Goal: Task Accomplishment & Management: Complete application form

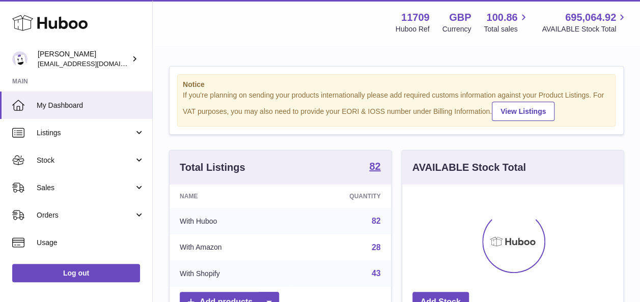
scroll to position [159, 221]
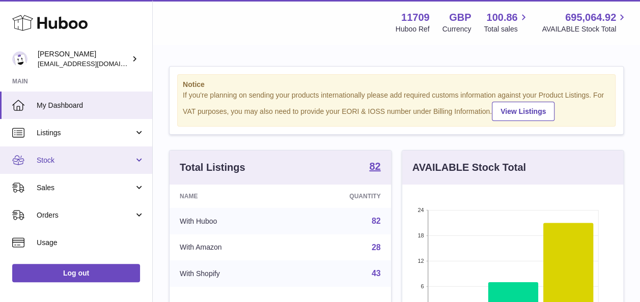
click at [131, 159] on span "Stock" at bounding box center [85, 161] width 97 height 10
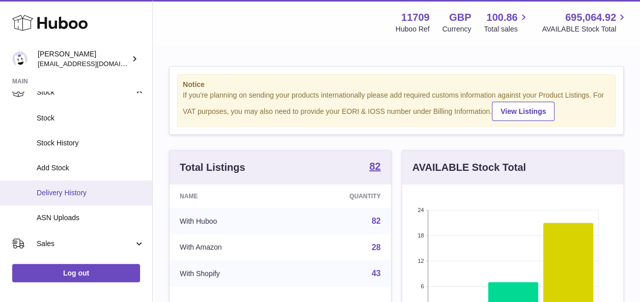
scroll to position [102, 0]
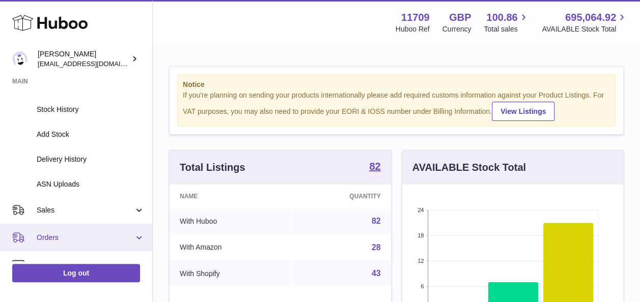
click at [136, 237] on link "Orders" at bounding box center [76, 237] width 152 height 27
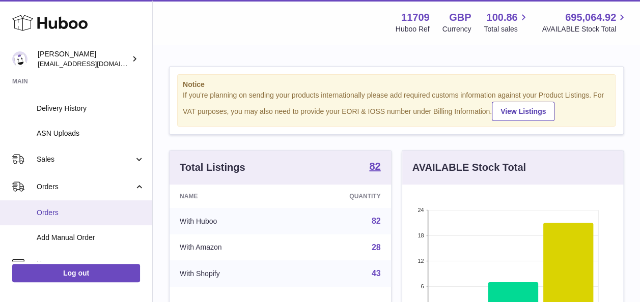
scroll to position [204, 0]
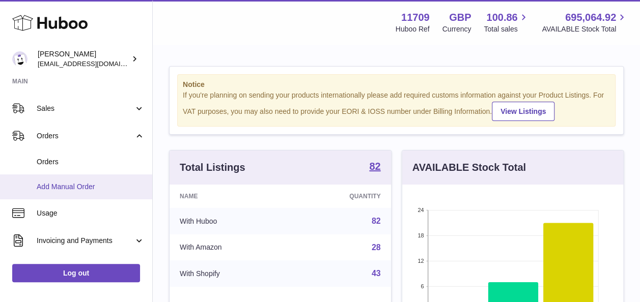
click at [74, 184] on span "Add Manual Order" at bounding box center [91, 187] width 108 height 10
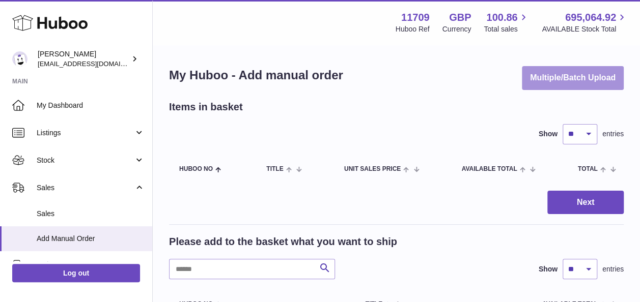
click at [579, 82] on button "Multiple/Batch Upload" at bounding box center [573, 78] width 102 height 24
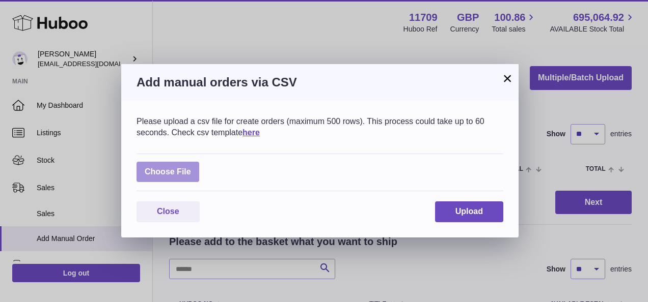
click at [149, 170] on label at bounding box center [167, 172] width 63 height 21
click at [191, 167] on input "file" at bounding box center [191, 167] width 1 height 1
type input "**********"
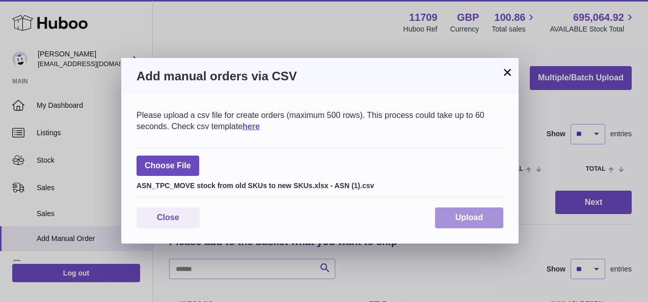
click at [492, 220] on button "Upload" at bounding box center [469, 218] width 68 height 21
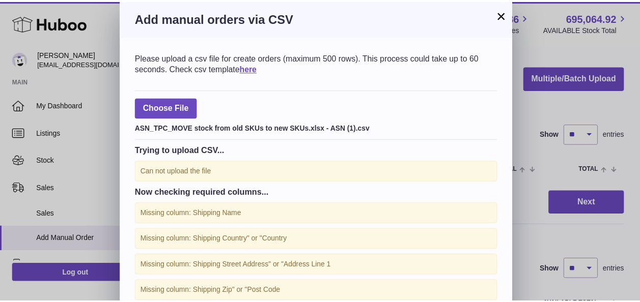
scroll to position [101, 0]
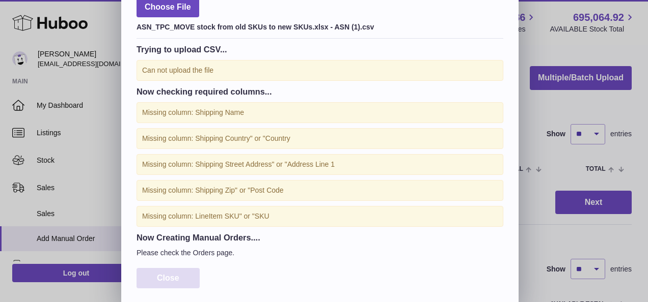
click at [172, 280] on span "Close" at bounding box center [168, 278] width 22 height 9
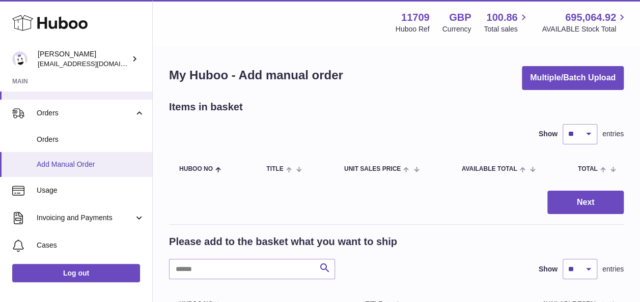
scroll to position [153, 0]
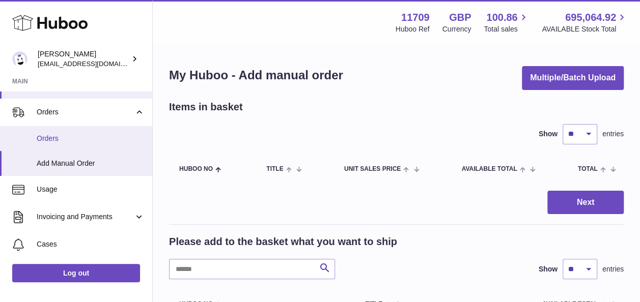
click at [49, 134] on span "Orders" at bounding box center [91, 139] width 108 height 10
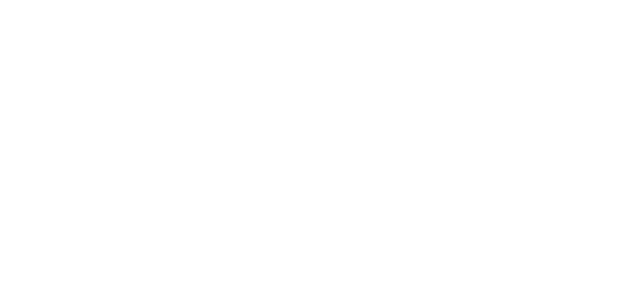
click at [47, 0] on html at bounding box center [320, 0] width 640 height 0
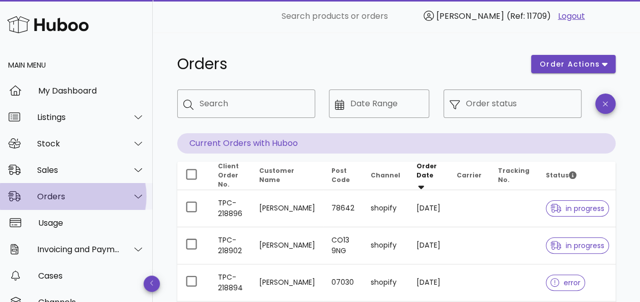
click at [134, 192] on icon at bounding box center [138, 196] width 8 height 9
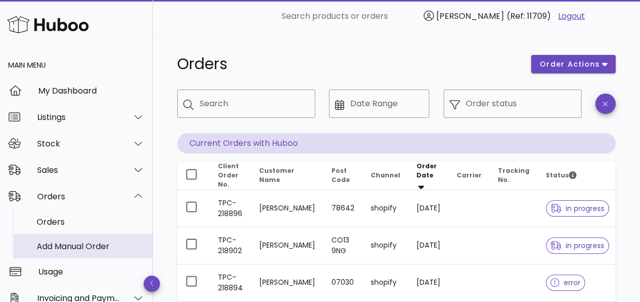
click at [63, 249] on div "Add Manual Order" at bounding box center [91, 247] width 108 height 10
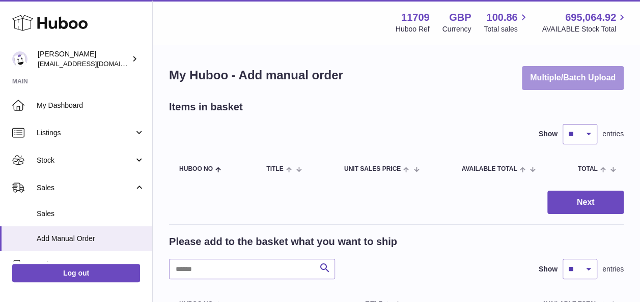
click at [572, 87] on button "Multiple/Batch Upload" at bounding box center [573, 78] width 102 height 24
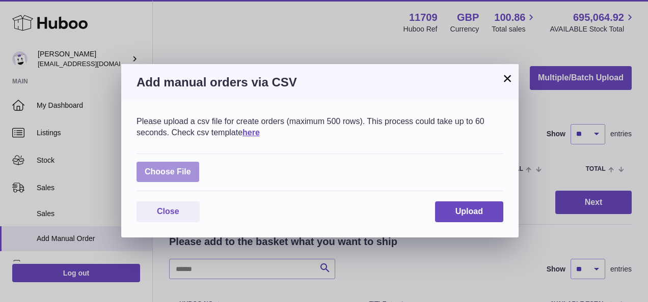
click at [192, 174] on label at bounding box center [167, 172] width 63 height 21
click at [191, 167] on input "file" at bounding box center [191, 167] width 1 height 1
type input "**********"
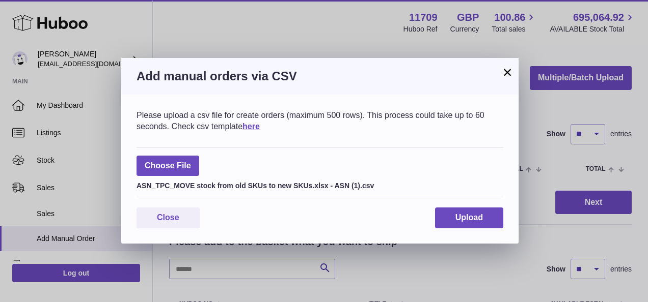
click at [451, 207] on div "Please upload a csv file for create orders (maximum 500 rows). This process cou…" at bounding box center [319, 169] width 397 height 149
click at [462, 219] on span "Upload" at bounding box center [468, 217] width 27 height 9
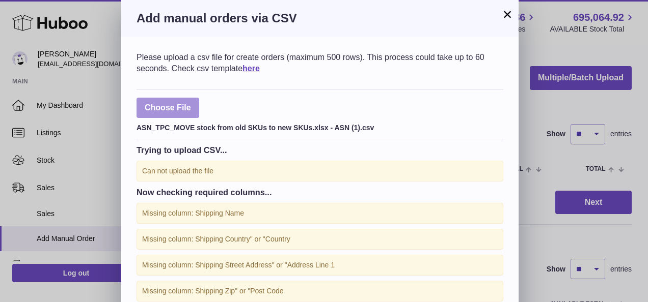
click at [188, 105] on label at bounding box center [167, 108] width 63 height 21
click at [191, 103] on input "file" at bounding box center [191, 103] width 1 height 1
type input "**********"
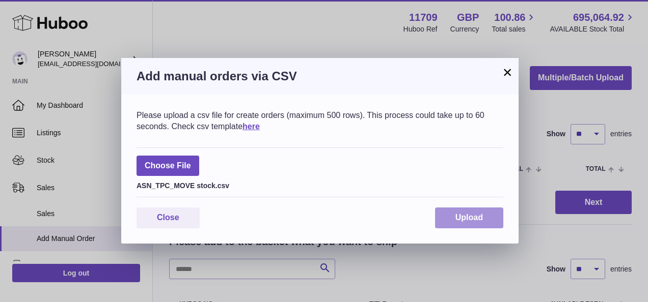
click at [448, 214] on button "Upload" at bounding box center [469, 218] width 68 height 21
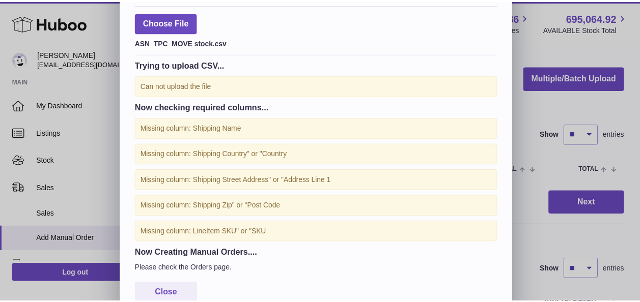
scroll to position [101, 0]
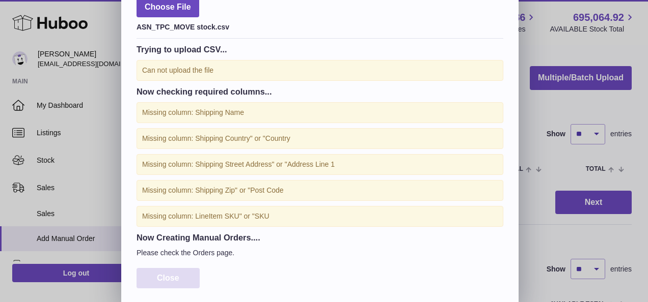
click at [164, 278] on span "Close" at bounding box center [168, 278] width 22 height 9
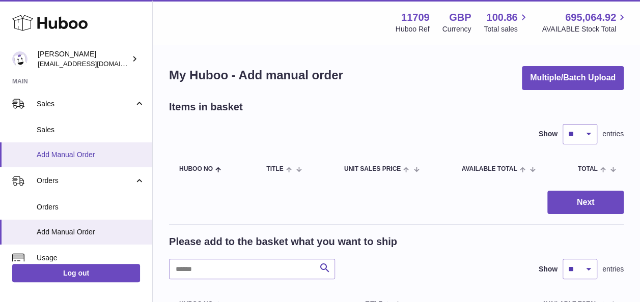
scroll to position [51, 0]
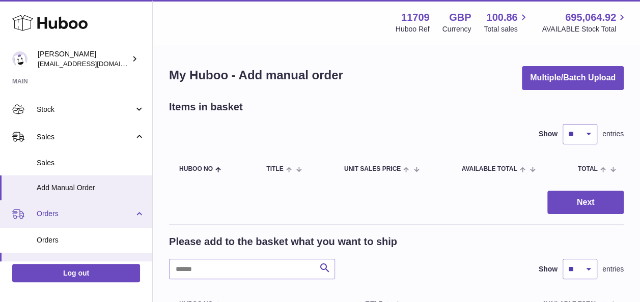
click at [51, 215] on span "Orders" at bounding box center [85, 214] width 97 height 10
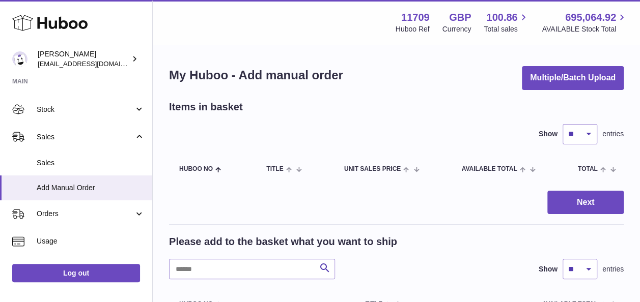
click at [51, 237] on span "Usage" at bounding box center [91, 242] width 108 height 10
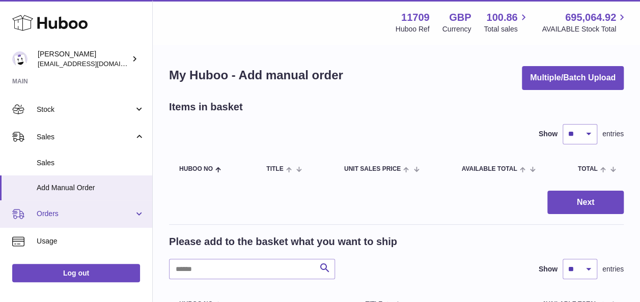
click at [59, 216] on span "Orders" at bounding box center [85, 214] width 97 height 10
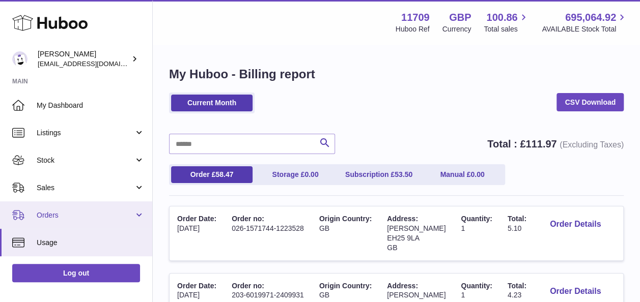
click at [43, 215] on span "Orders" at bounding box center [85, 216] width 97 height 10
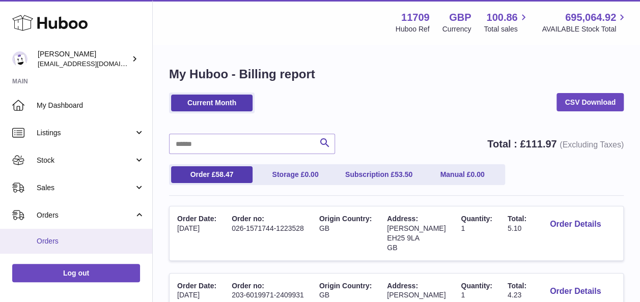
click at [43, 240] on span "Orders" at bounding box center [91, 242] width 108 height 10
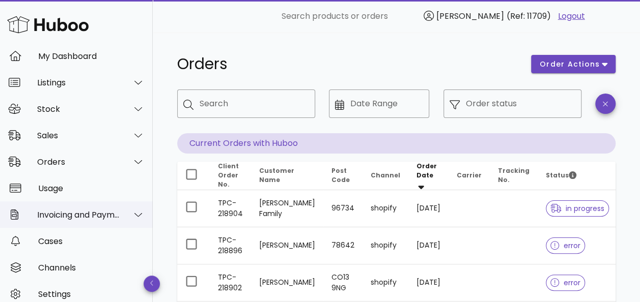
scroll to position [51, 0]
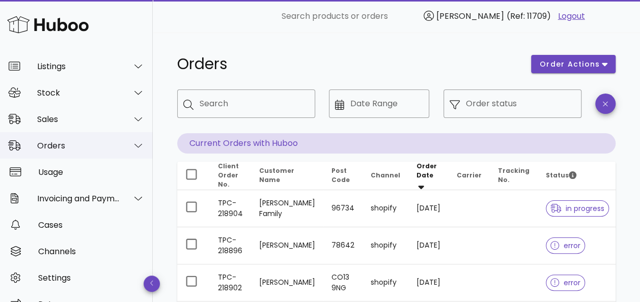
click at [134, 148] on icon at bounding box center [138, 145] width 8 height 9
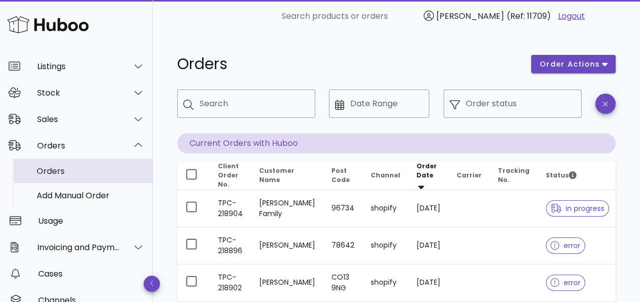
click at [53, 170] on div "Orders" at bounding box center [91, 171] width 108 height 10
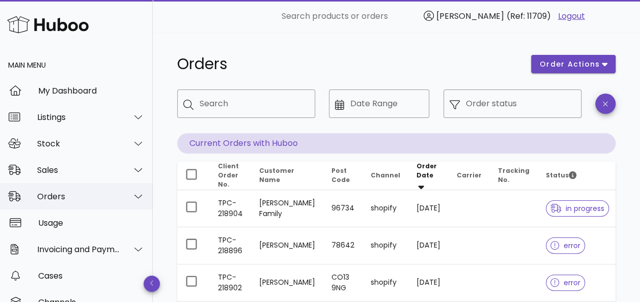
click at [129, 191] on div at bounding box center [132, 196] width 24 height 25
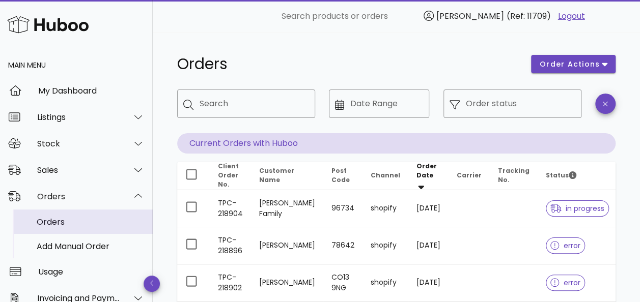
click at [59, 218] on div "Orders" at bounding box center [91, 222] width 108 height 10
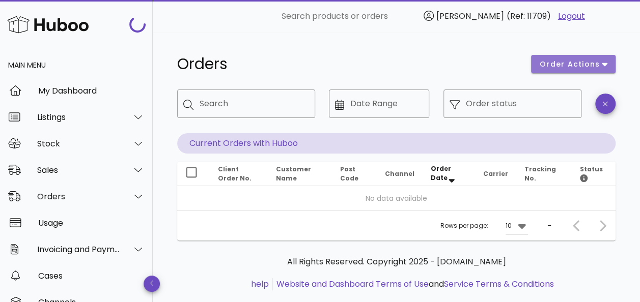
click at [585, 60] on span "order actions" at bounding box center [569, 64] width 61 height 11
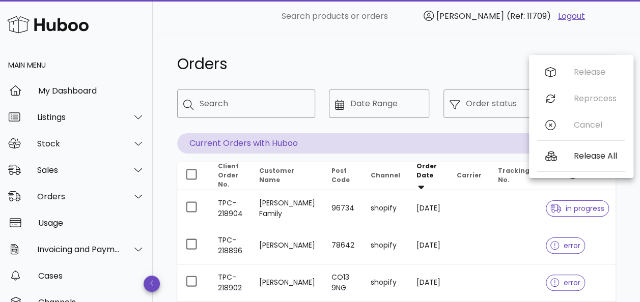
click at [442, 63] on h1 "Orders" at bounding box center [348, 64] width 342 height 18
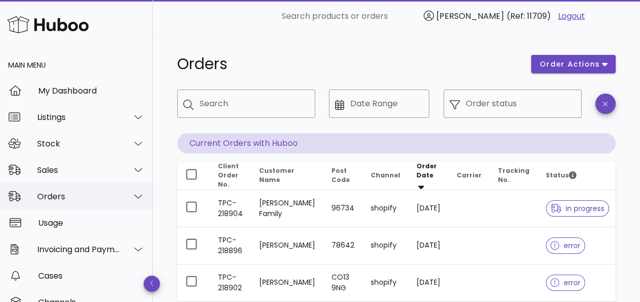
click at [134, 194] on icon at bounding box center [138, 196] width 8 height 9
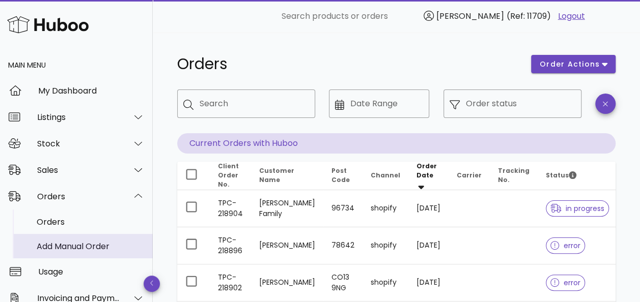
click at [61, 246] on div "Add Manual Order" at bounding box center [91, 247] width 108 height 10
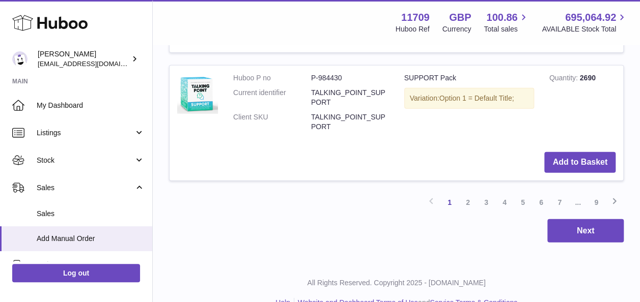
scroll to position [1354, 0]
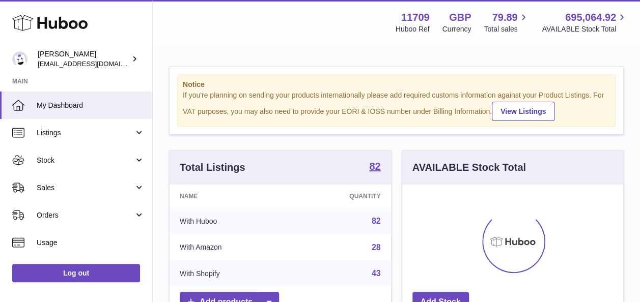
scroll to position [159, 221]
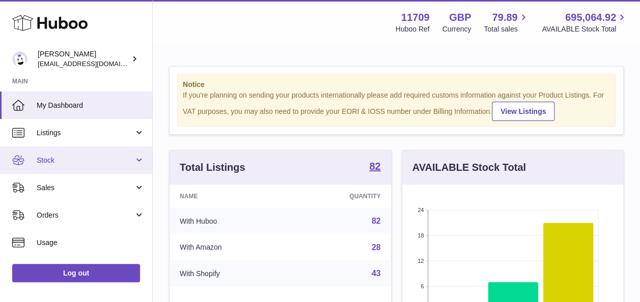
click at [136, 160] on link "Stock" at bounding box center [76, 160] width 152 height 27
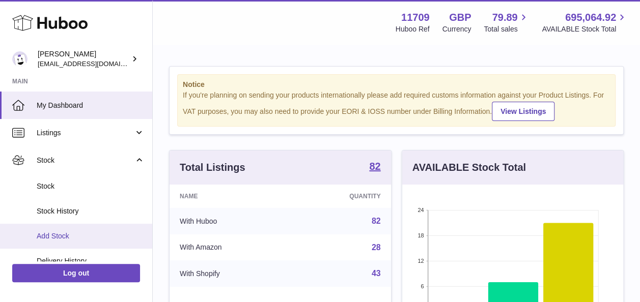
click at [65, 234] on span "Add Stock" at bounding box center [91, 237] width 108 height 10
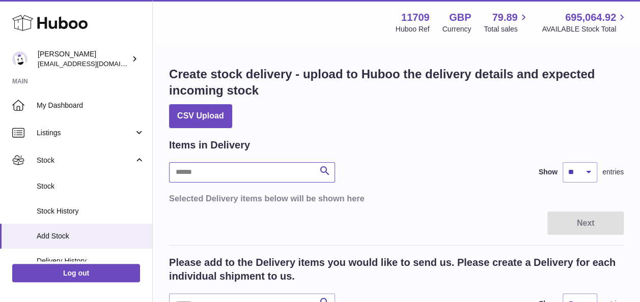
click at [254, 172] on input "text" at bounding box center [252, 172] width 166 height 20
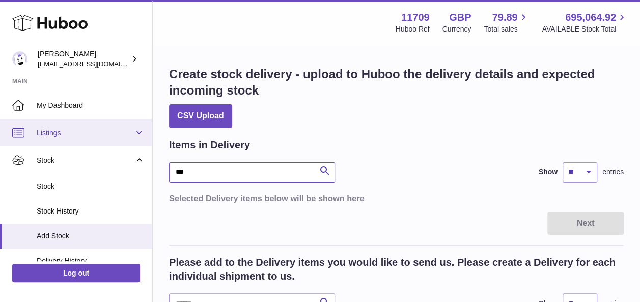
type input "***"
click at [72, 132] on span "Listings" at bounding box center [85, 133] width 97 height 10
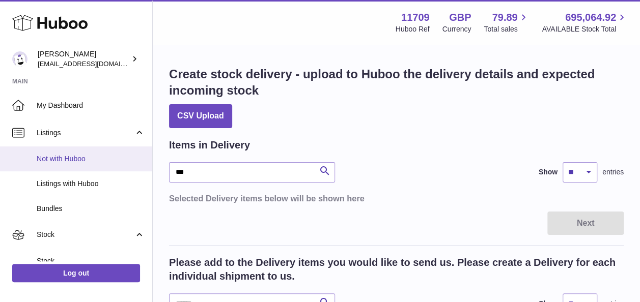
click at [86, 161] on span "Not with Huboo" at bounding box center [91, 159] width 108 height 10
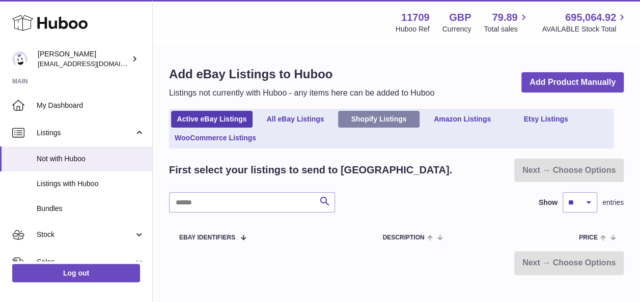
click at [386, 120] on link "Shopify Listings" at bounding box center [378, 119] width 81 height 17
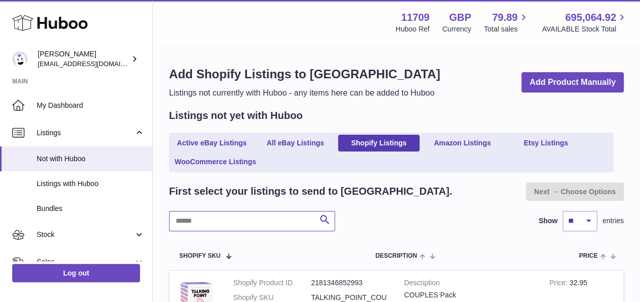
click at [263, 224] on input "text" at bounding box center [252, 221] width 166 height 20
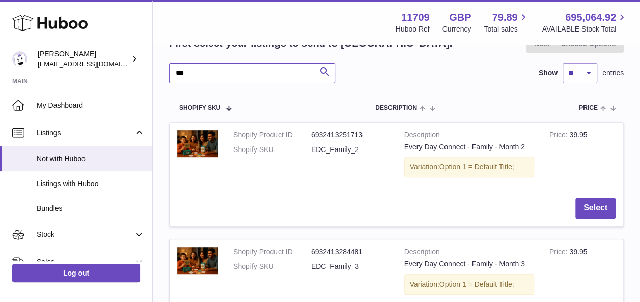
scroll to position [153, 0]
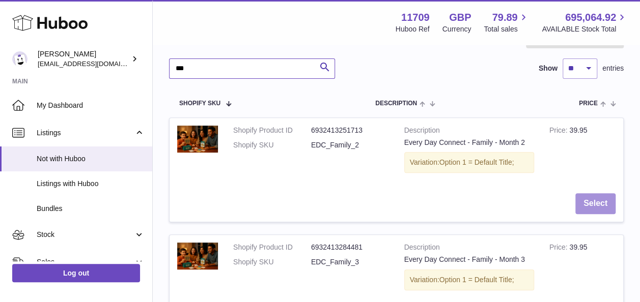
type input "***"
click at [596, 204] on button "Select" at bounding box center [595, 203] width 40 height 21
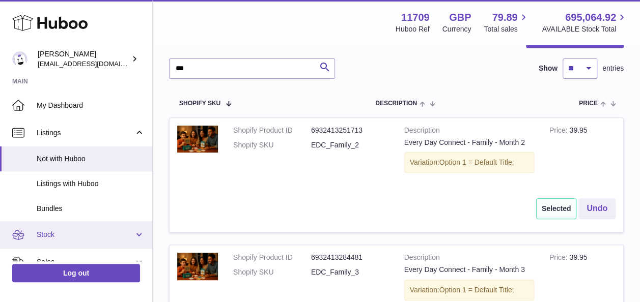
click at [133, 235] on link "Stock" at bounding box center [76, 234] width 152 height 27
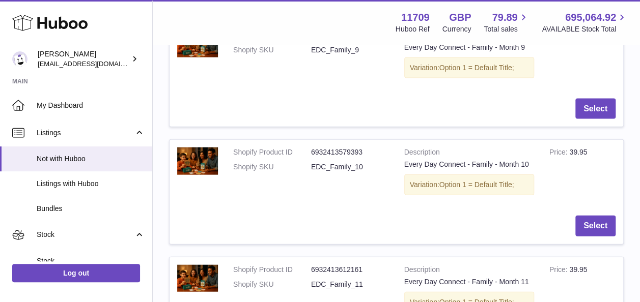
scroll to position [1274, 0]
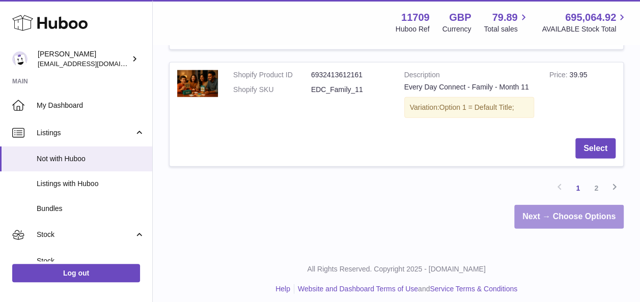
click at [576, 211] on link "Next → Choose Options" at bounding box center [568, 217] width 109 height 24
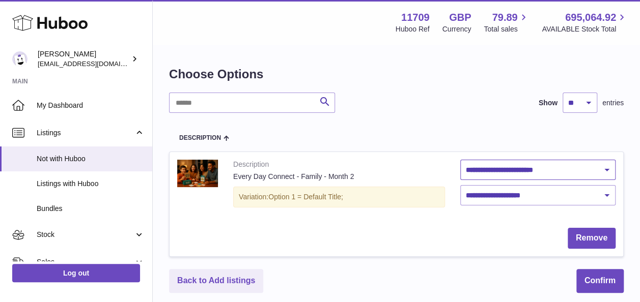
click at [523, 170] on select "**********" at bounding box center [538, 170] width 156 height 20
select select "********"
click at [460, 160] on select "**********" at bounding box center [538, 170] width 156 height 20
click at [514, 200] on select "**********" at bounding box center [538, 195] width 156 height 20
select select "****"
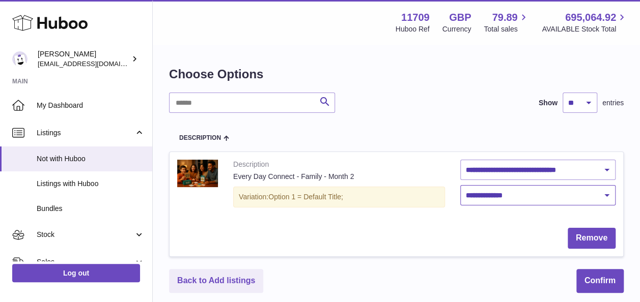
click at [460, 185] on select "**********" at bounding box center [538, 195] width 156 height 20
click at [592, 275] on button "Confirm" at bounding box center [599, 281] width 47 height 24
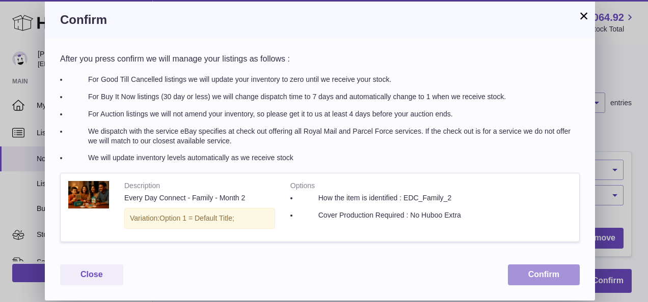
click at [536, 276] on button "Confirm" at bounding box center [544, 275] width 72 height 21
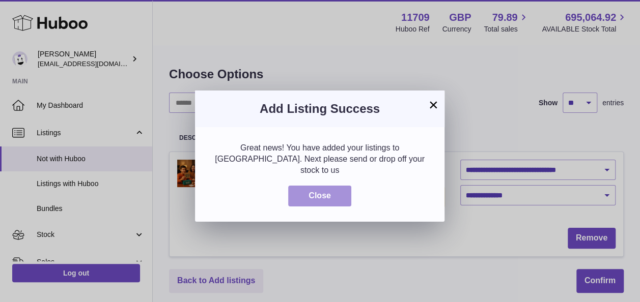
click at [316, 186] on button "Close" at bounding box center [319, 196] width 63 height 21
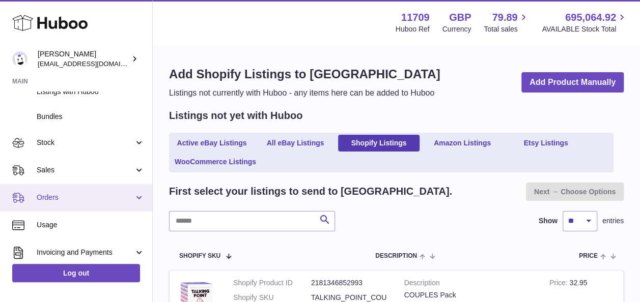
scroll to position [102, 0]
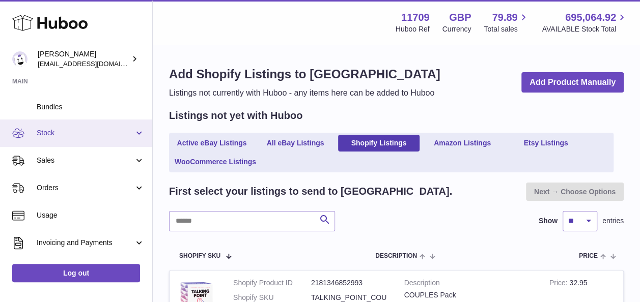
click at [141, 131] on link "Stock" at bounding box center [76, 133] width 152 height 27
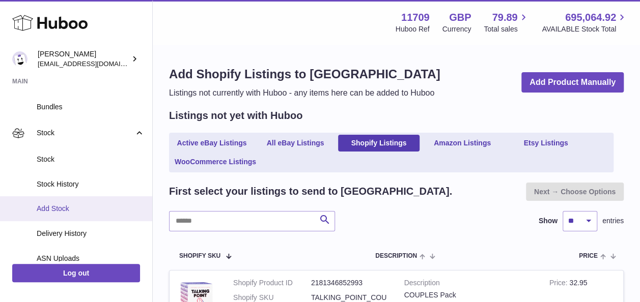
click at [56, 208] on span "Add Stock" at bounding box center [91, 209] width 108 height 10
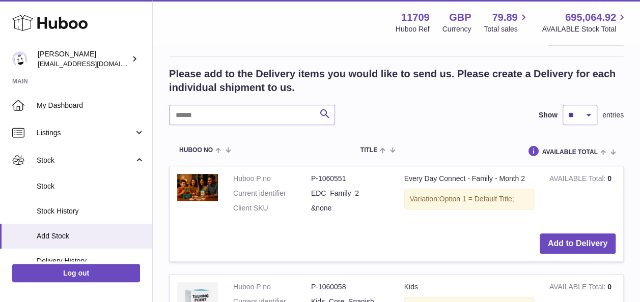
scroll to position [255, 0]
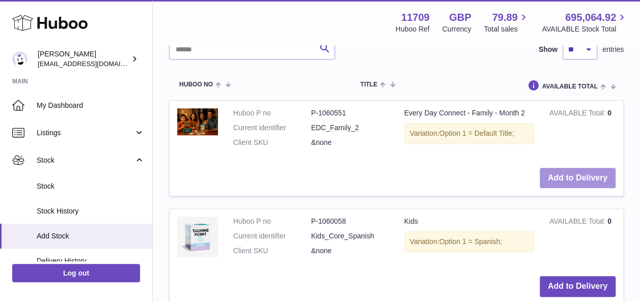
click at [556, 181] on button "Add to Delivery" at bounding box center [578, 178] width 76 height 21
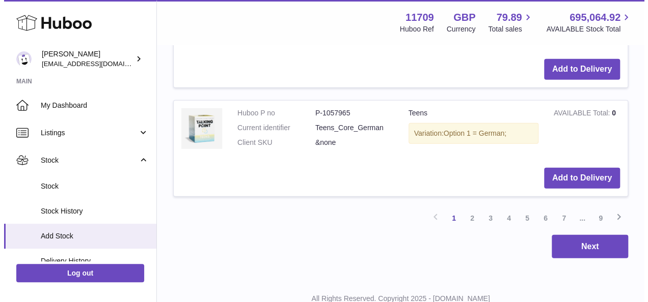
scroll to position [1410, 0]
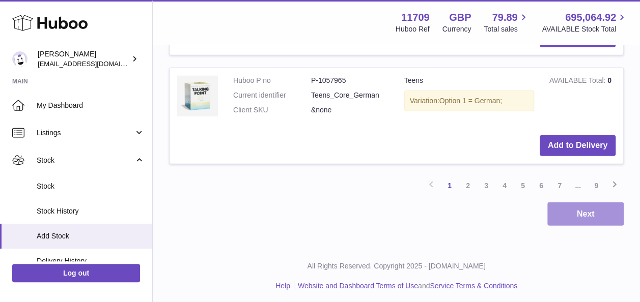
click at [571, 206] on button "Next" at bounding box center [585, 215] width 76 height 24
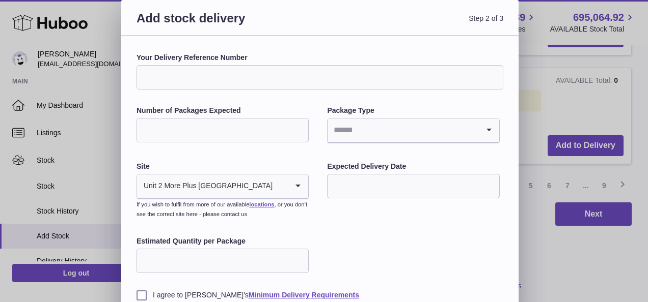
click at [191, 71] on input "Your Delivery Reference Number" at bounding box center [319, 77] width 367 height 24
paste input "**********"
type input "**********"
drag, startPoint x: 184, startPoint y: 114, endPoint x: 175, endPoint y: 136, distance: 24.7
click at [175, 134] on div "**********" at bounding box center [319, 176] width 367 height 247
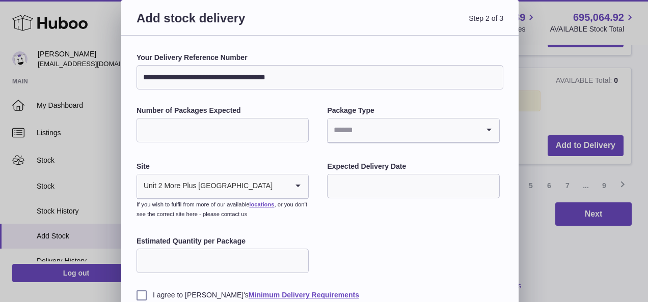
click at [176, 136] on input "Number of Packages Expected" at bounding box center [222, 130] width 172 height 24
click at [430, 137] on input "Search for option" at bounding box center [402, 130] width 151 height 23
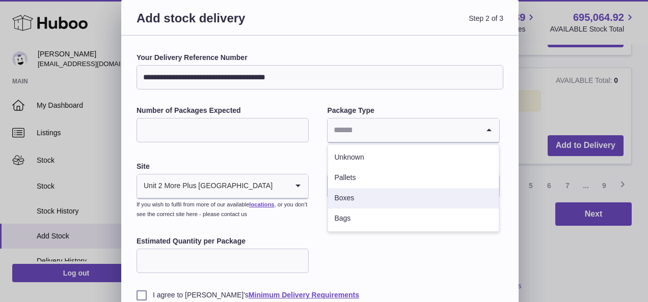
click at [366, 196] on li "Boxes" at bounding box center [413, 198] width 170 height 20
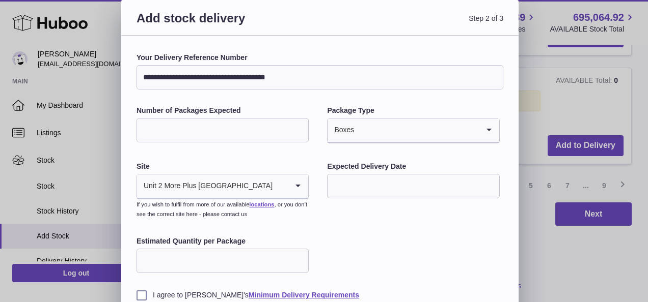
click at [173, 128] on input "**" at bounding box center [222, 130] width 172 height 24
type input "**"
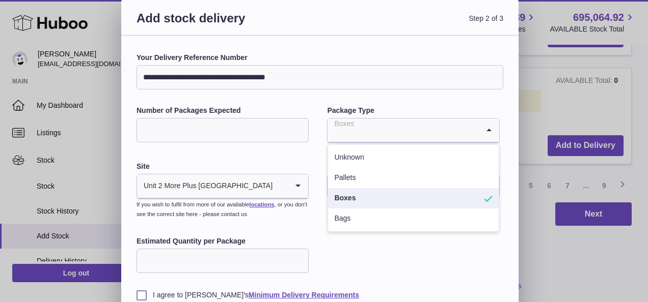
click at [372, 133] on input "Search for option" at bounding box center [402, 130] width 151 height 23
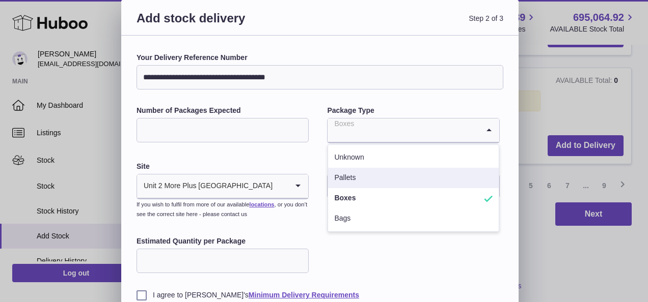
click at [358, 179] on li "Pallets" at bounding box center [413, 178] width 170 height 20
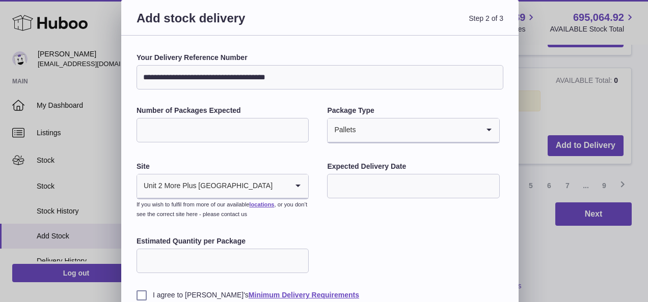
click at [383, 190] on input "text" at bounding box center [413, 186] width 172 height 24
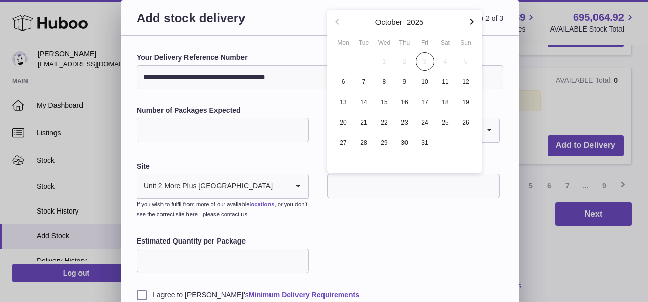
click at [474, 22] on icon "button" at bounding box center [471, 22] width 12 height 12
click at [345, 145] on span "24" at bounding box center [343, 143] width 18 height 18
type input "**********"
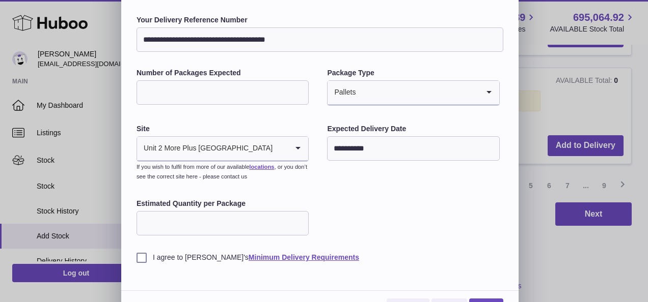
scroll to position [51, 0]
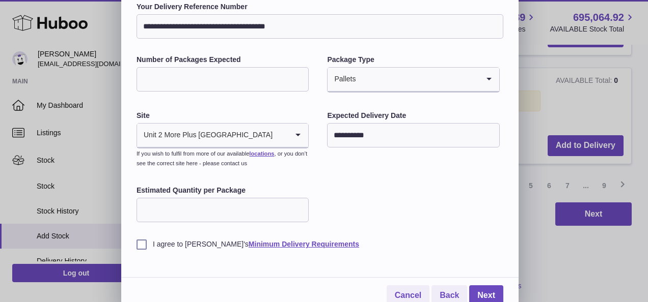
click at [199, 211] on input "Estimated Quantity per Package" at bounding box center [222, 210] width 172 height 24
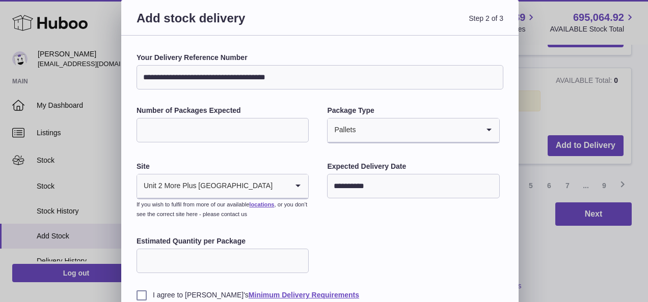
click at [206, 133] on input "**" at bounding box center [222, 130] width 172 height 24
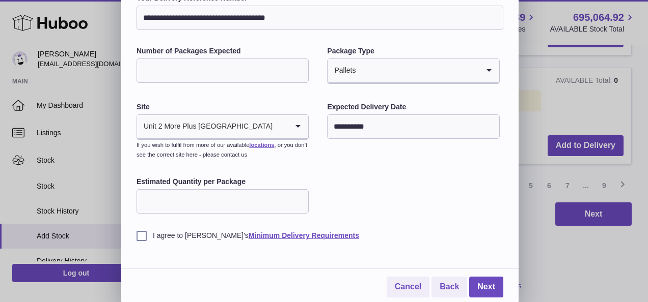
scroll to position [60, 0]
click at [165, 194] on input "Estimated Quantity per Package" at bounding box center [222, 201] width 172 height 24
click at [173, 71] on input "**" at bounding box center [222, 70] width 172 height 24
type input "*"
click at [153, 195] on input "Estimated Quantity per Package" at bounding box center [222, 201] width 172 height 24
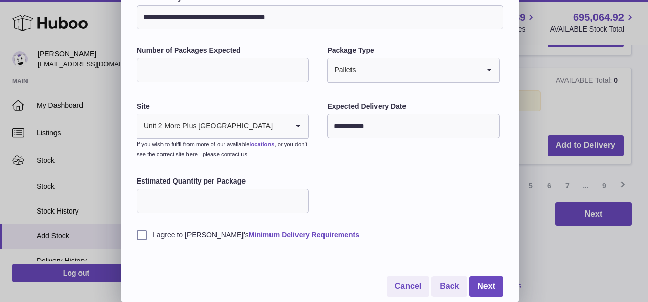
click at [224, 205] on input "Estimated Quantity per Package" at bounding box center [222, 201] width 172 height 24
type input "*"
type input "**"
drag, startPoint x: 166, startPoint y: 73, endPoint x: 125, endPoint y: 69, distance: 41.9
click at [125, 69] on div "**********" at bounding box center [319, 139] width 397 height 327
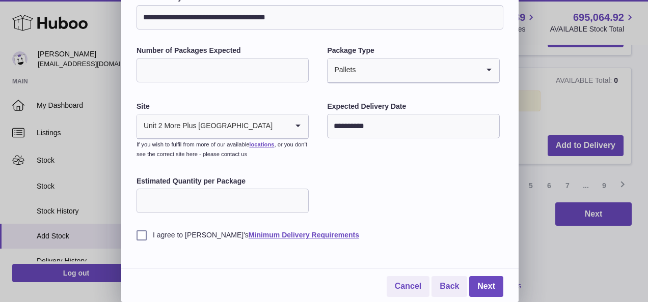
type input "**"
click at [352, 75] on div "Pallets" at bounding box center [402, 70] width 151 height 23
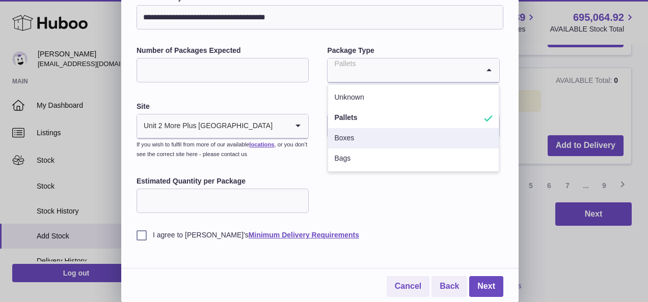
click at [354, 137] on li "Boxes" at bounding box center [413, 138] width 170 height 20
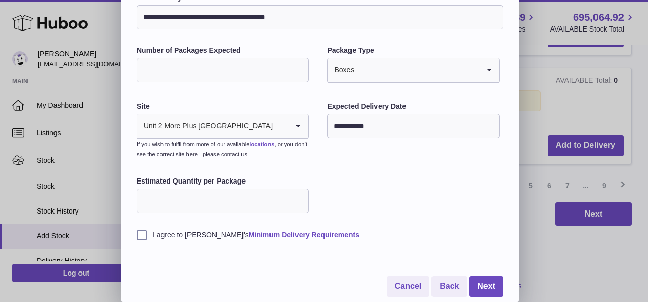
drag, startPoint x: 174, startPoint y: 203, endPoint x: 102, endPoint y: 202, distance: 71.3
click at [102, 202] on div "**********" at bounding box center [324, 121] width 648 height 362
type input "*"
drag, startPoint x: 164, startPoint y: 70, endPoint x: 126, endPoint y: 77, distance: 38.8
click at [126, 77] on div "**********" at bounding box center [319, 139] width 397 height 327
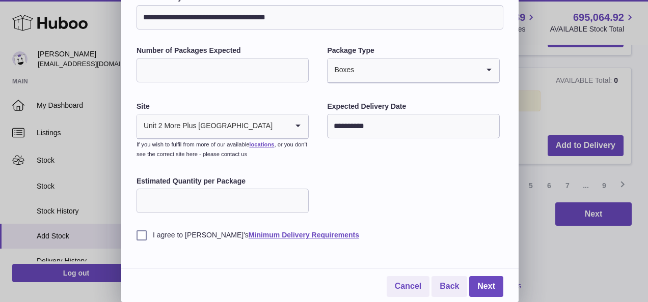
type input "*"
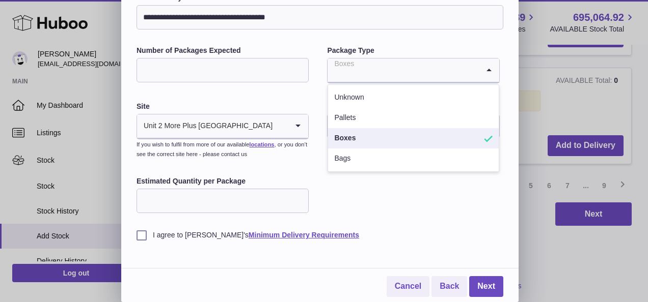
click at [405, 71] on input "Search for option" at bounding box center [402, 70] width 151 height 23
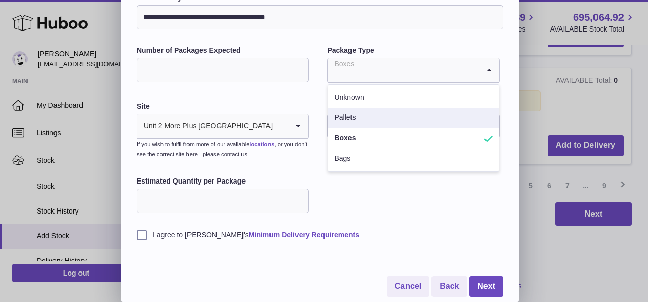
click at [352, 120] on li "Pallets" at bounding box center [413, 118] width 170 height 20
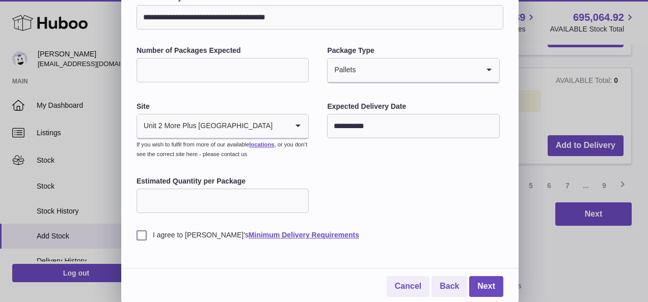
drag, startPoint x: 167, startPoint y: 206, endPoint x: 78, endPoint y: 201, distance: 89.2
click at [78, 201] on div "**********" at bounding box center [324, 121] width 648 height 362
type input "**"
click at [142, 236] on label "I agree to Huboo's Minimum Delivery Requirements" at bounding box center [319, 236] width 367 height 10
click at [490, 289] on link "Next" at bounding box center [486, 286] width 34 height 21
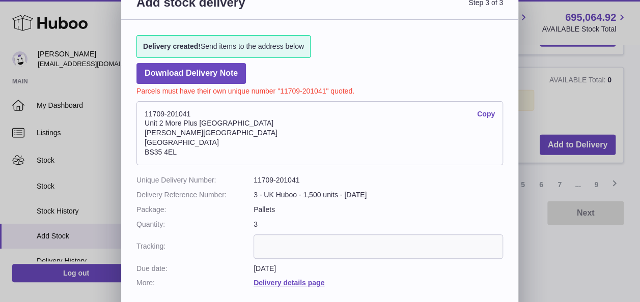
scroll to position [3, 0]
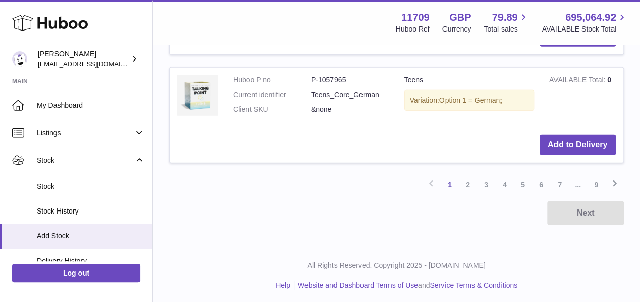
click at [542, 121] on div at bounding box center [320, 151] width 640 height 302
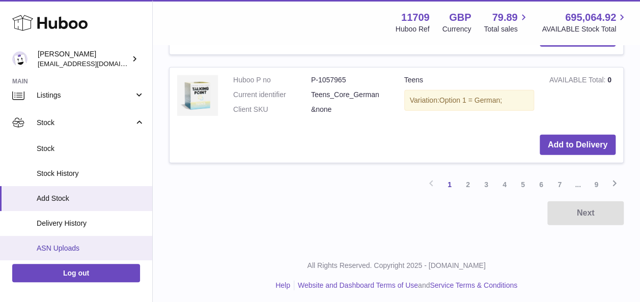
scroll to position [51, 0]
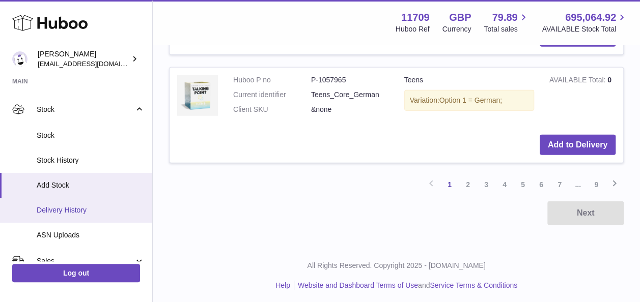
click at [72, 210] on span "Delivery History" at bounding box center [91, 211] width 108 height 10
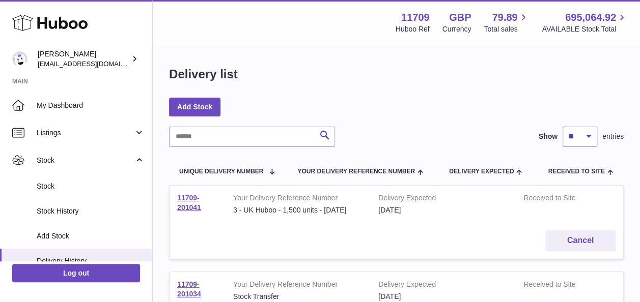
click at [178, 203] on td "11709-201041" at bounding box center [198, 204] width 56 height 37
click at [186, 199] on link "11709-201041" at bounding box center [189, 203] width 24 height 18
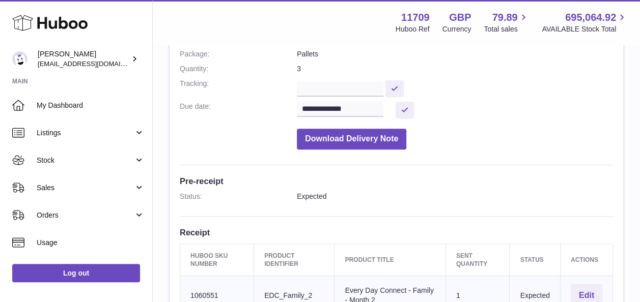
scroll to position [255, 0]
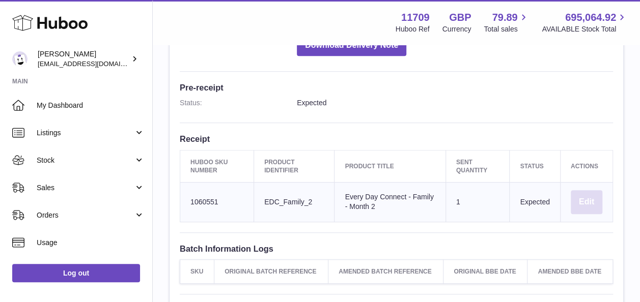
click at [586, 194] on button "Edit" at bounding box center [587, 202] width 32 height 24
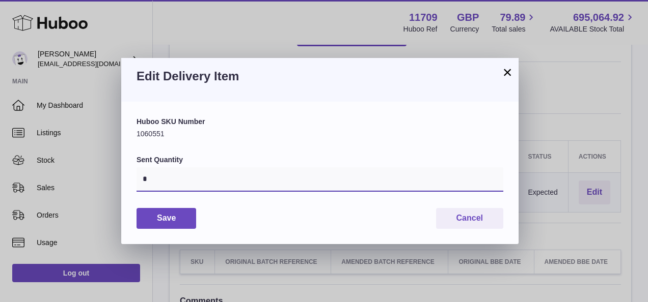
click at [169, 184] on input "*" at bounding box center [319, 179] width 367 height 24
type input "****"
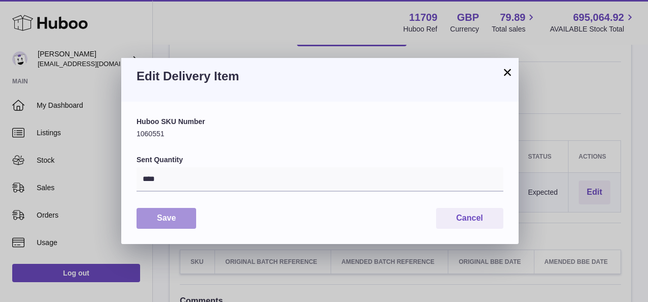
click at [165, 217] on button "Save" at bounding box center [166, 218] width 60 height 21
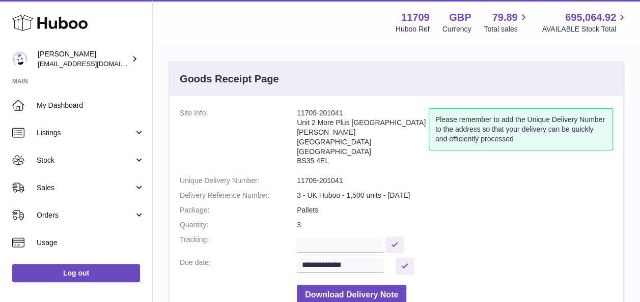
scroll to position [0, 0]
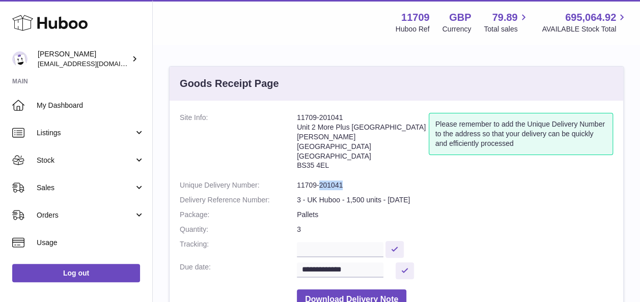
drag, startPoint x: 345, startPoint y: 175, endPoint x: 320, endPoint y: 177, distance: 25.0
click at [320, 181] on dd "11709-201041" at bounding box center [455, 186] width 316 height 10
copy dd "201041"
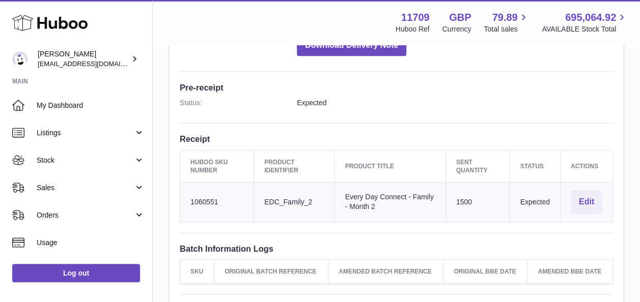
scroll to position [414, 0]
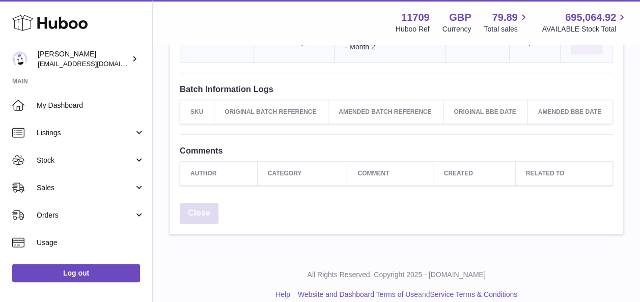
click at [198, 204] on link "Close" at bounding box center [199, 213] width 39 height 21
